Goal: Find specific page/section: Find specific page/section

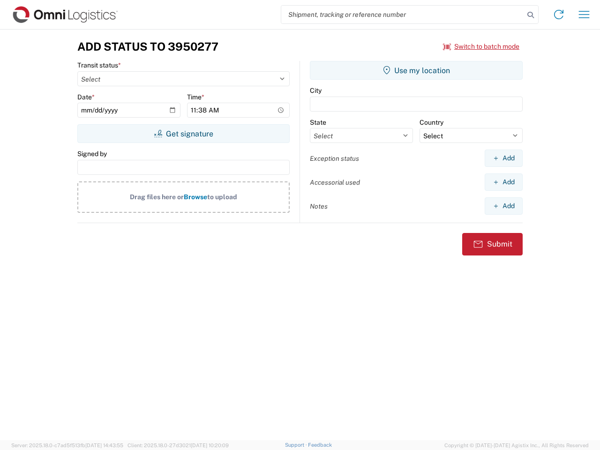
click at [403, 15] on input "search" at bounding box center [402, 15] width 243 height 18
click at [531, 15] on icon at bounding box center [530, 14] width 13 height 13
click at [559, 15] on icon at bounding box center [559, 14] width 15 height 15
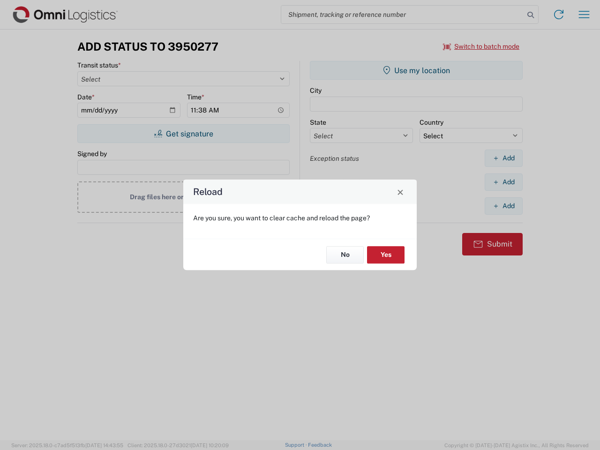
click at [482, 46] on div "Reload Are you sure, you want to clear cache and reload the page? No Yes" at bounding box center [300, 225] width 600 height 450
click at [183, 134] on div "Reload Are you sure, you want to clear cache and reload the page? No Yes" at bounding box center [300, 225] width 600 height 450
click at [416, 70] on div "Reload Are you sure, you want to clear cache and reload the page? No Yes" at bounding box center [300, 225] width 600 height 450
click at [504, 158] on div "Reload Are you sure, you want to clear cache and reload the page? No Yes" at bounding box center [300, 225] width 600 height 450
click at [504, 182] on div "Reload Are you sure, you want to clear cache and reload the page? No Yes" at bounding box center [300, 225] width 600 height 450
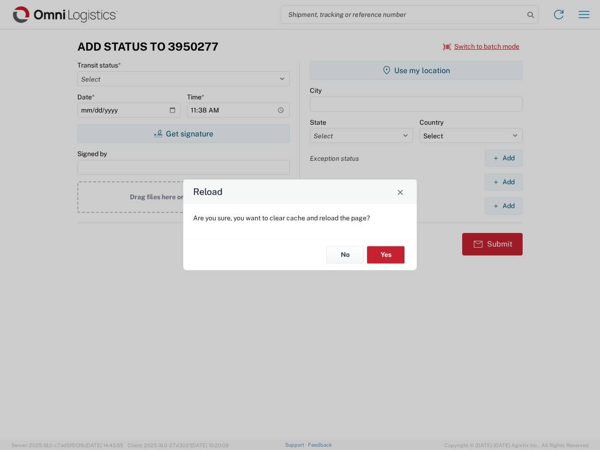
click at [504, 206] on div "Reload Are you sure, you want to clear cache and reload the page? No Yes" at bounding box center [300, 225] width 600 height 450
